Goal: Task Accomplishment & Management: Use online tool/utility

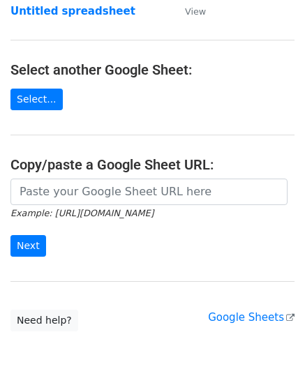
scroll to position [140, 0]
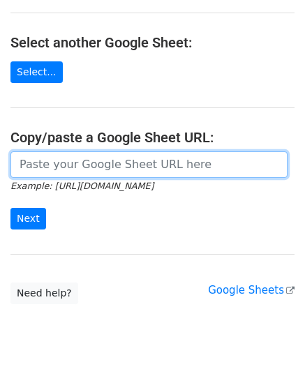
click at [56, 161] on input "url" at bounding box center [148, 165] width 277 height 27
paste input "[URL][DOMAIN_NAME]"
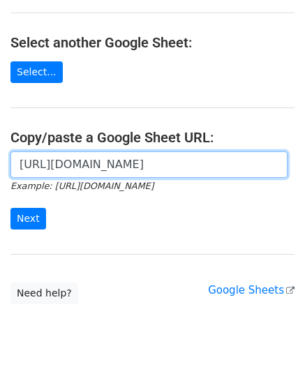
scroll to position [0, 295]
type input "[URL][DOMAIN_NAME]"
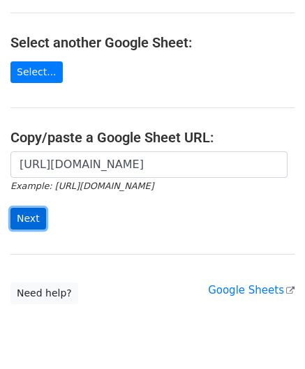
scroll to position [0, 0]
click at [34, 215] on input "Next" at bounding box center [28, 219] width 36 height 22
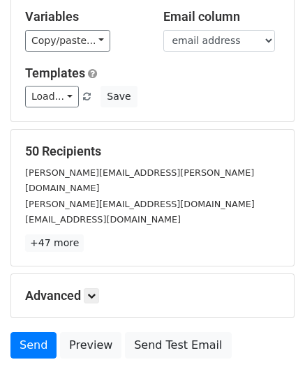
scroll to position [170, 0]
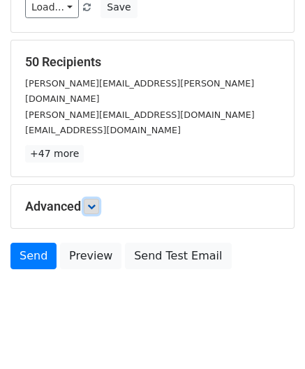
click at [99, 199] on link at bounding box center [91, 206] width 15 height 15
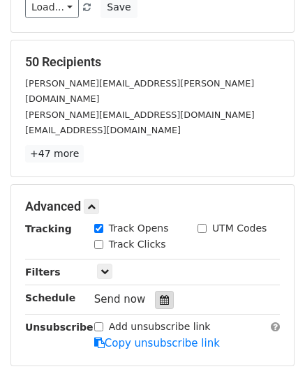
click at [160, 295] on icon at bounding box center [164, 300] width 9 height 10
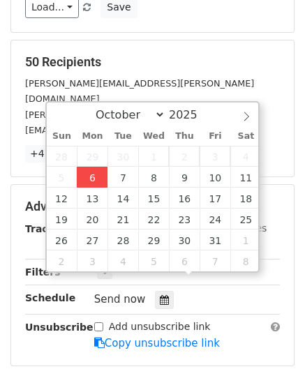
type input "2025-10-06 12:00"
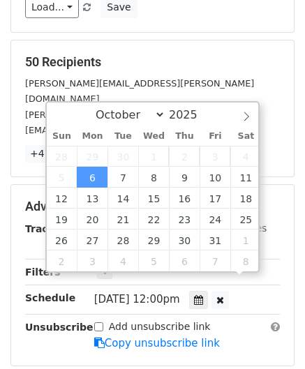
scroll to position [0, 0]
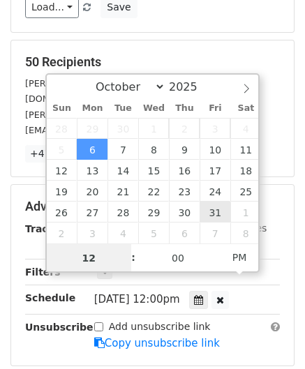
paste input "Hour"
type input "2"
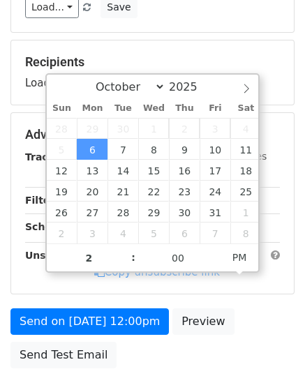
type input "2025-10-06 14:00"
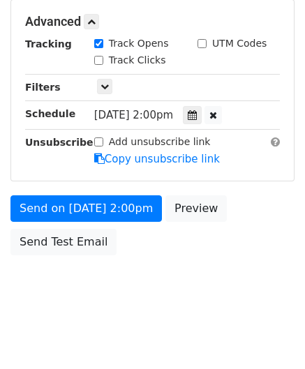
scroll to position [339, 0]
